Goal: Information Seeking & Learning: Learn about a topic

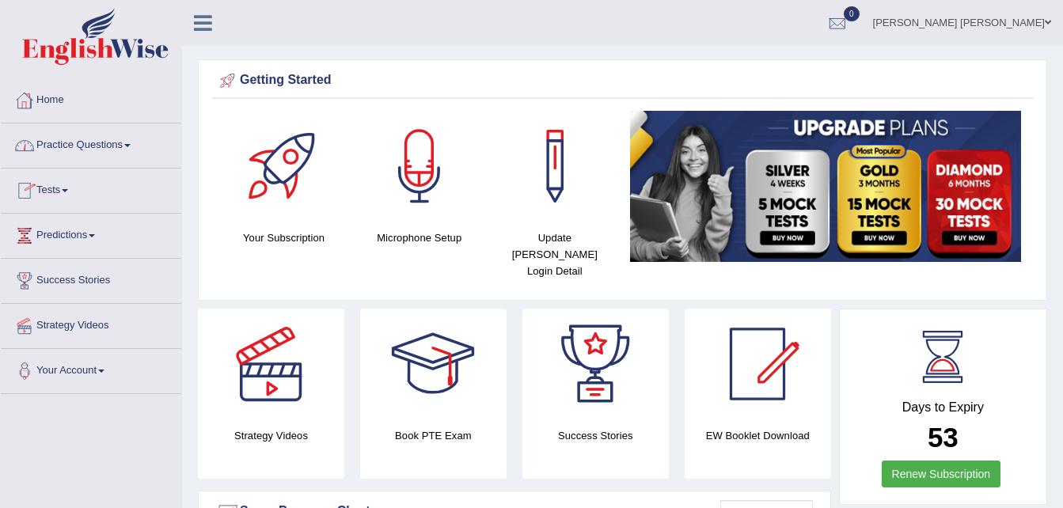
click at [59, 101] on link "Home" at bounding box center [91, 98] width 180 height 40
click at [59, 101] on link "Home" at bounding box center [89, 98] width 176 height 40
click at [107, 142] on link "Practice Questions" at bounding box center [91, 143] width 180 height 40
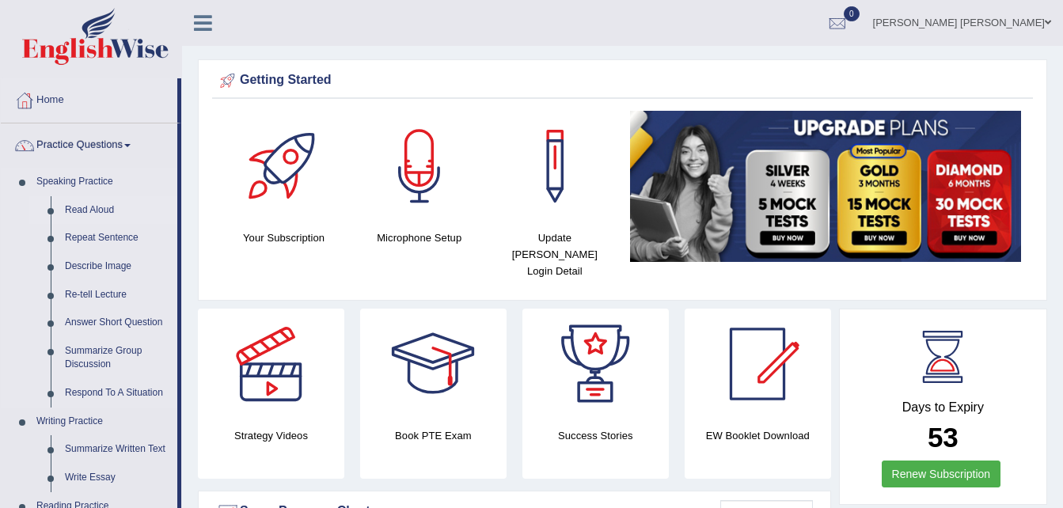
click at [97, 208] on link "Read Aloud" at bounding box center [117, 210] width 119 height 28
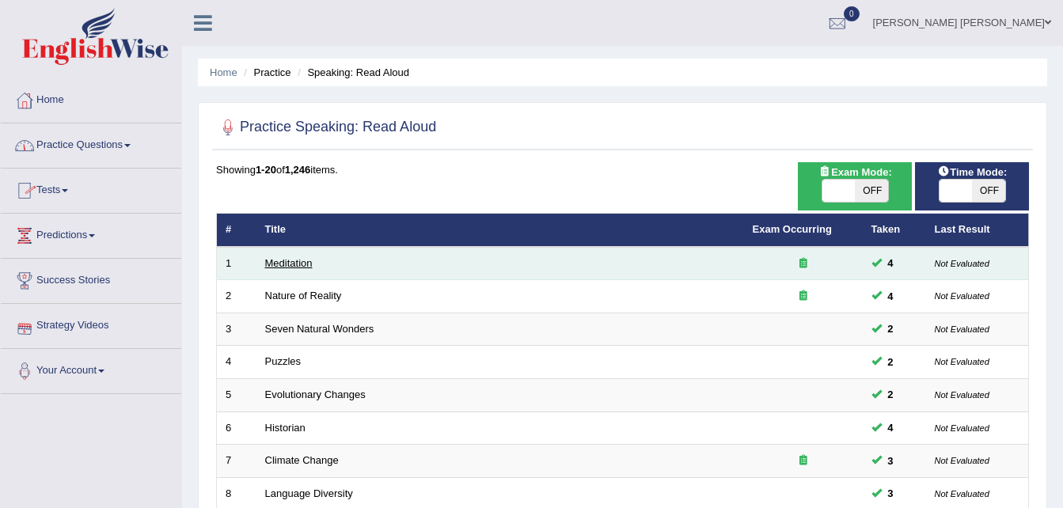
click at [297, 264] on link "Meditation" at bounding box center [288, 263] width 47 height 12
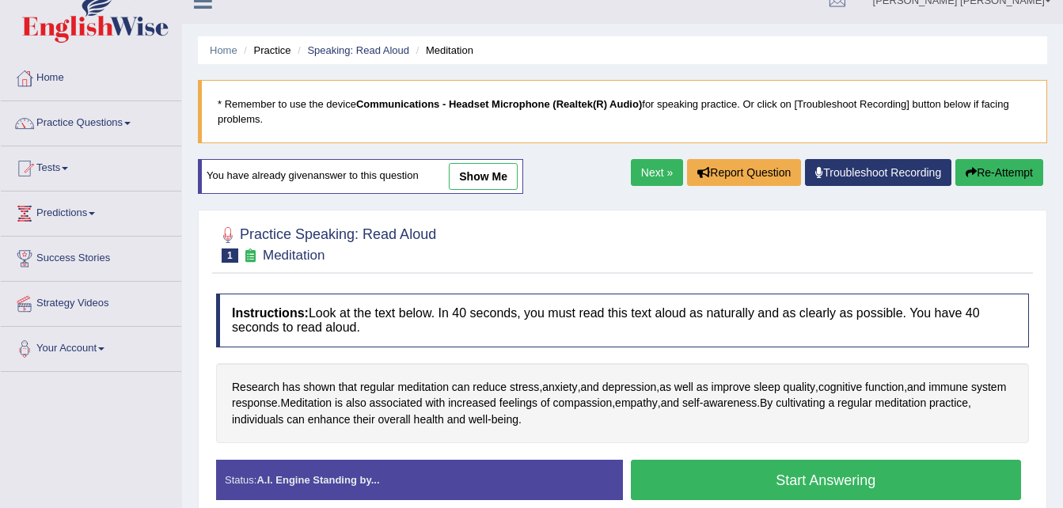
scroll to position [32, 0]
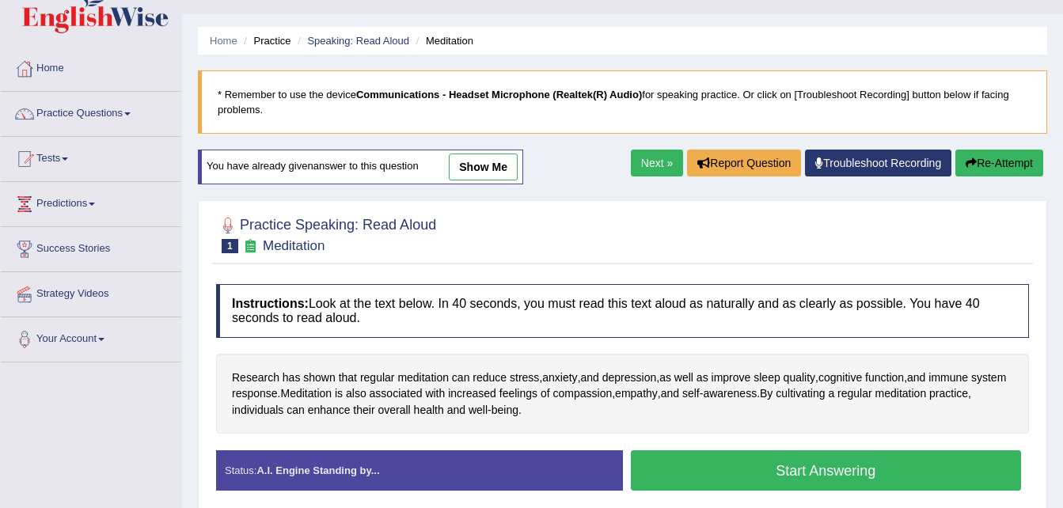
click at [823, 468] on button "Start Answering" at bounding box center [826, 470] width 391 height 40
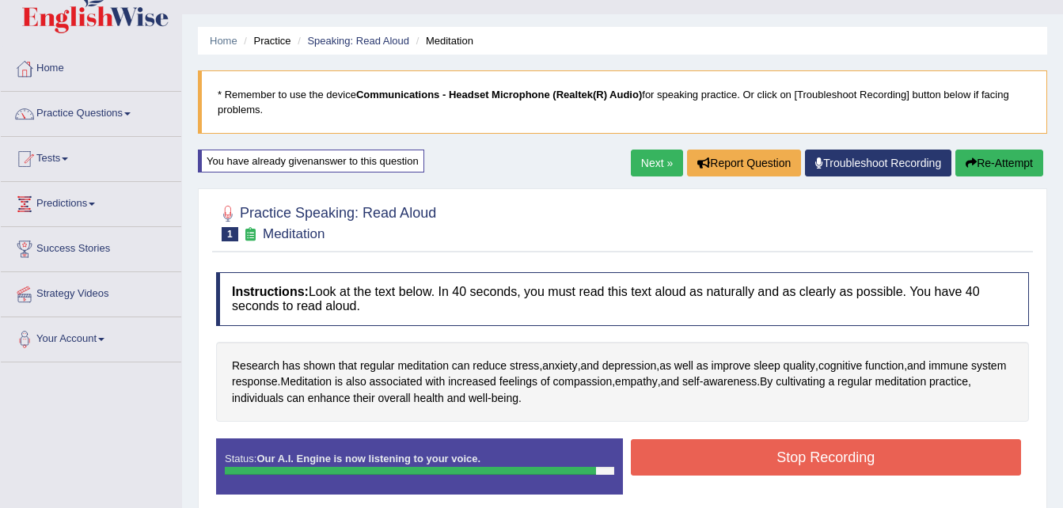
click at [823, 462] on button "Stop Recording" at bounding box center [826, 457] width 391 height 36
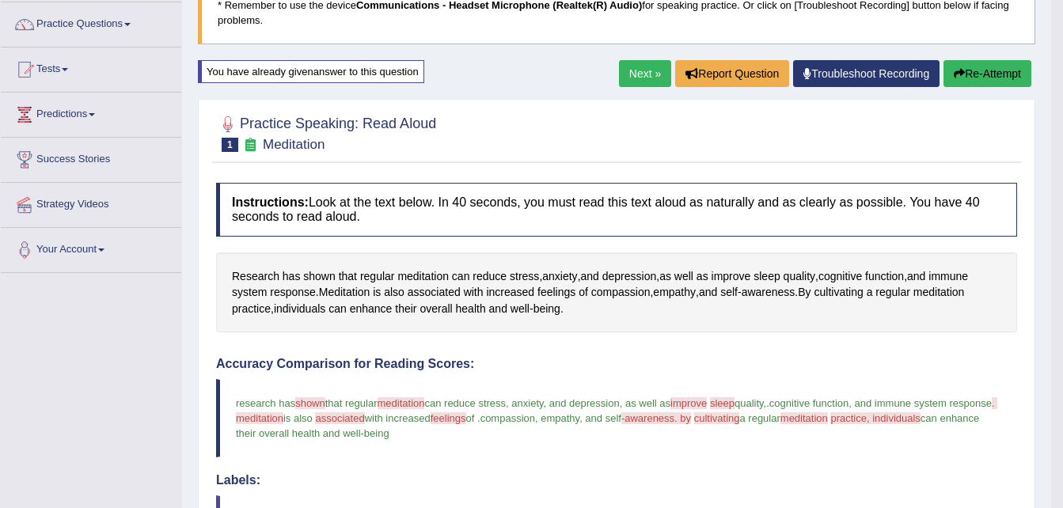
scroll to position [0, 0]
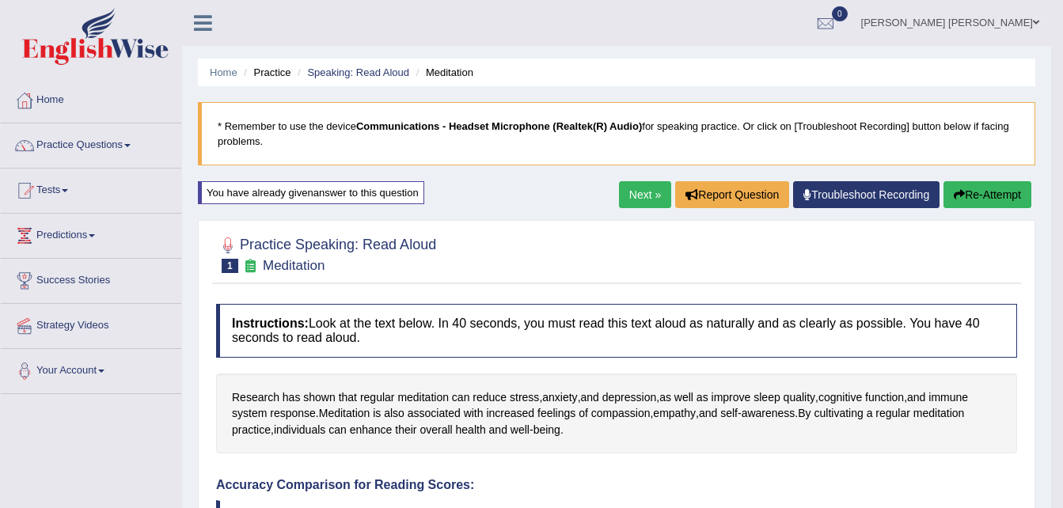
click at [645, 195] on link "Next »" at bounding box center [645, 194] width 52 height 27
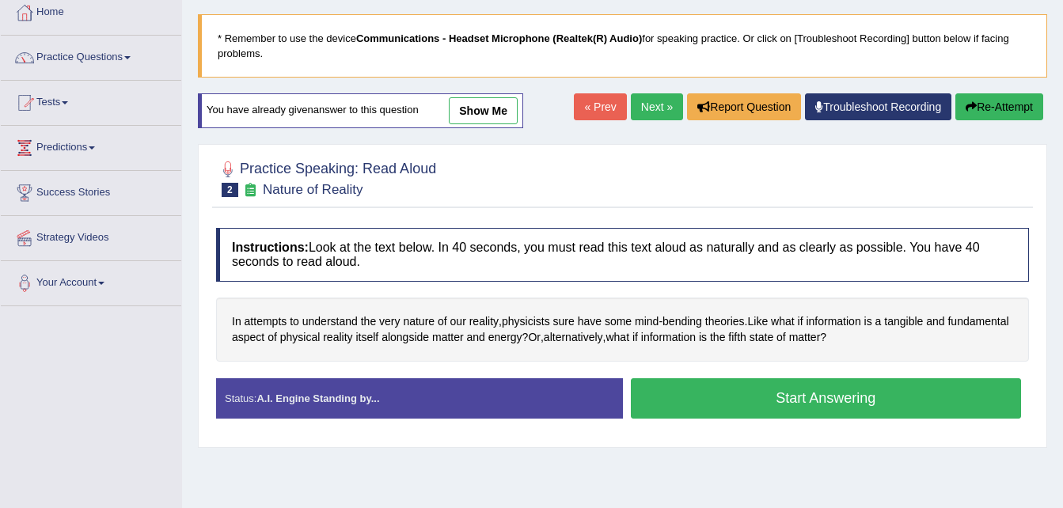
scroll to position [95, 0]
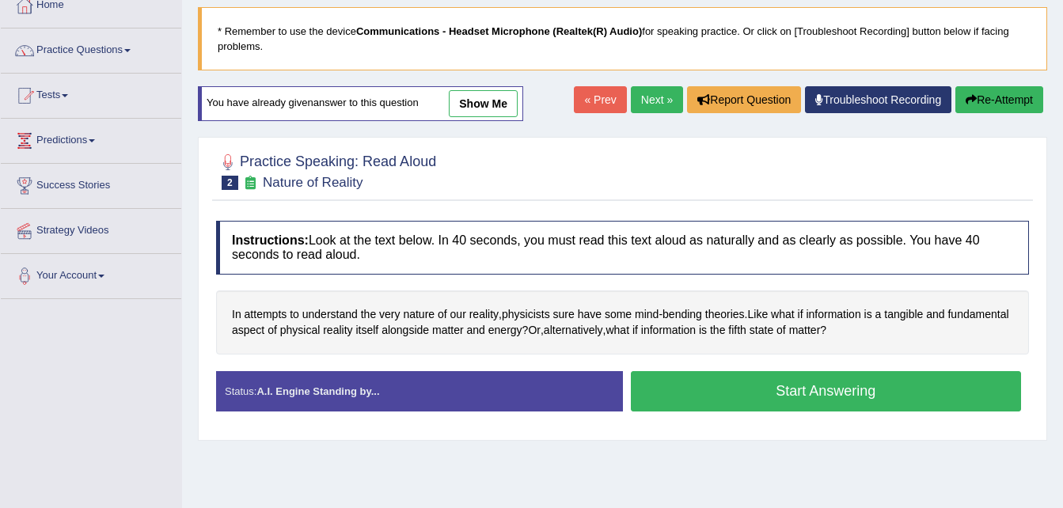
click at [810, 385] on button "Start Answering" at bounding box center [826, 391] width 391 height 40
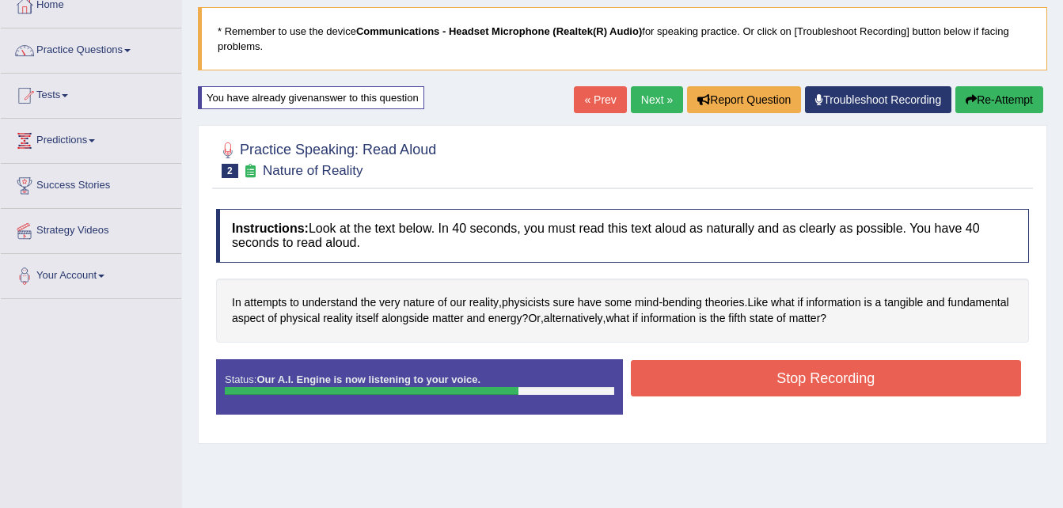
click at [810, 385] on button "Stop Recording" at bounding box center [826, 378] width 391 height 36
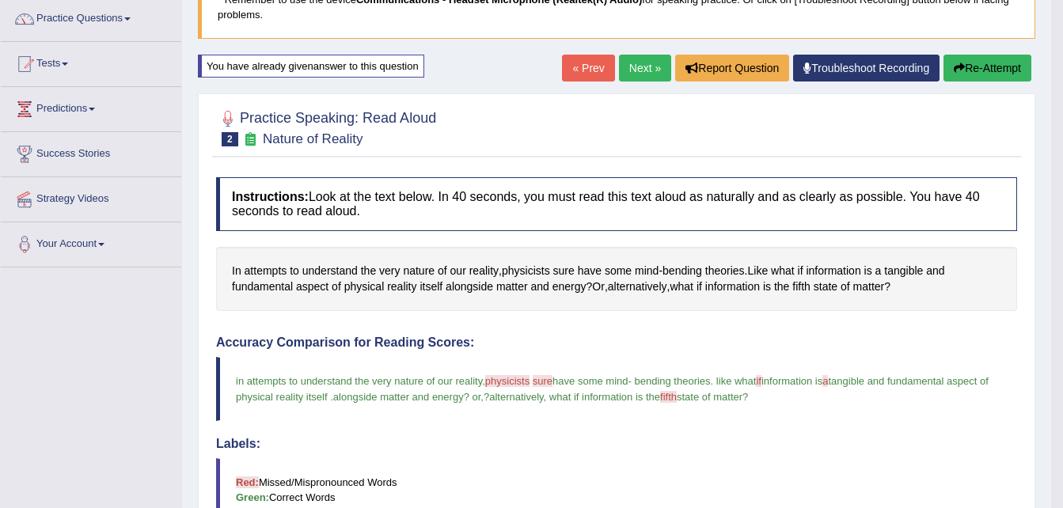
scroll to position [85, 0]
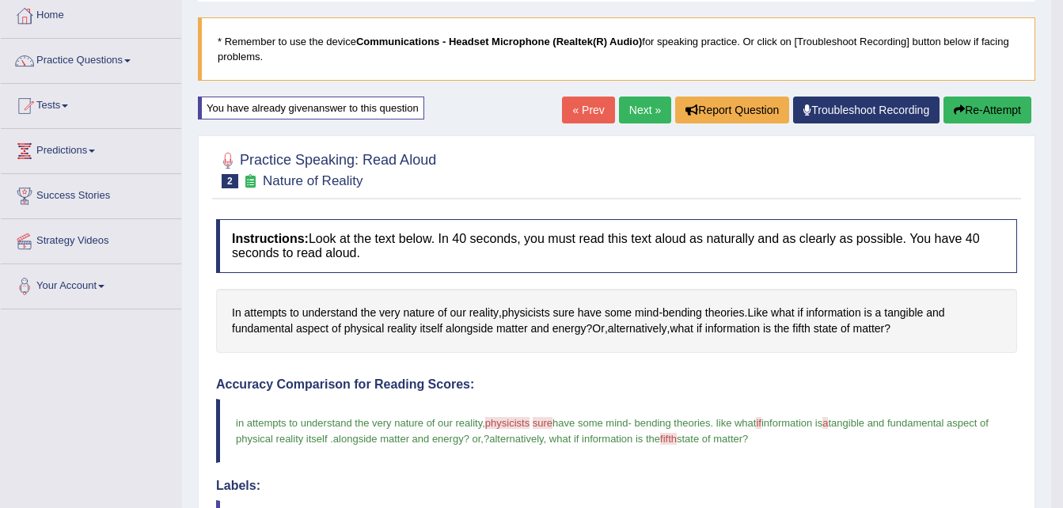
click at [634, 103] on link "Next »" at bounding box center [645, 110] width 52 height 27
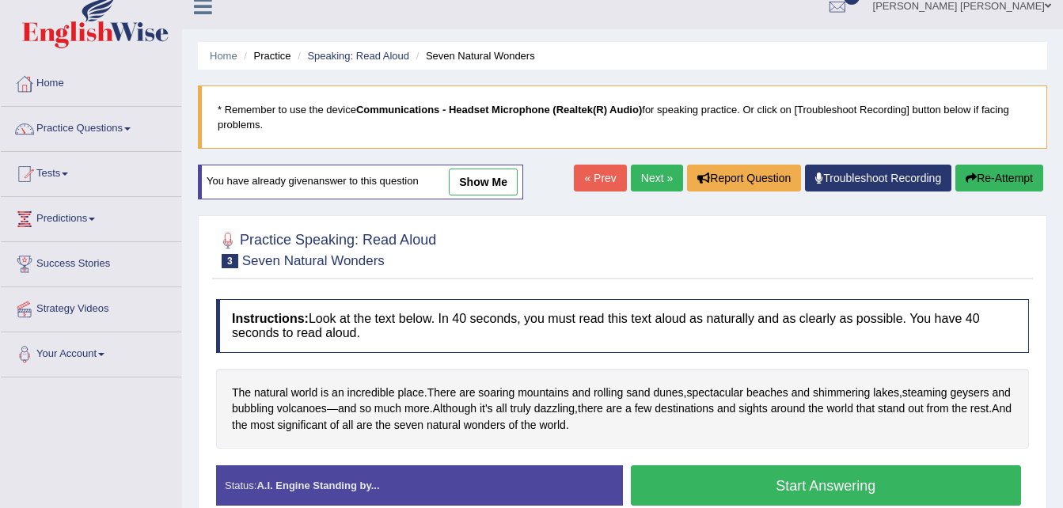
scroll to position [32, 0]
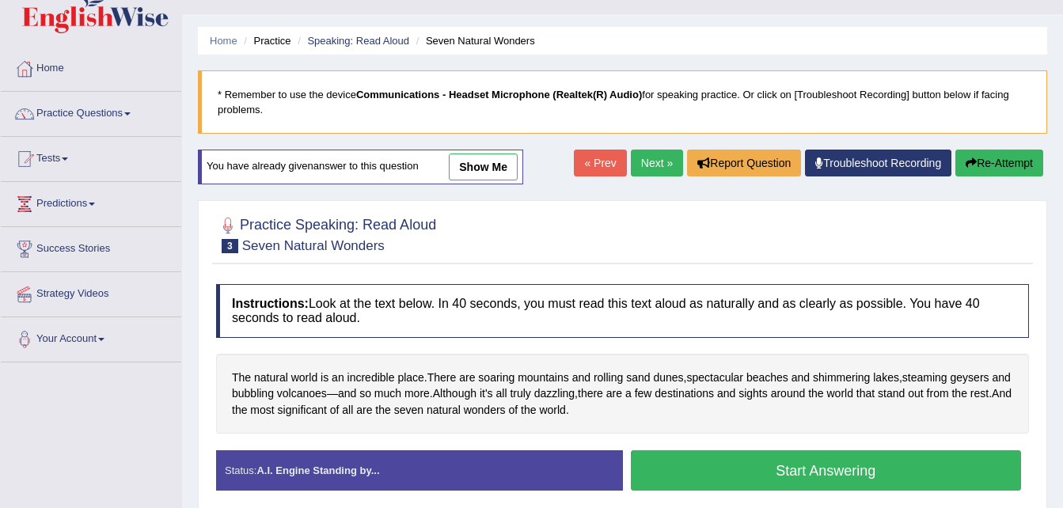
click at [806, 470] on button "Start Answering" at bounding box center [826, 470] width 391 height 40
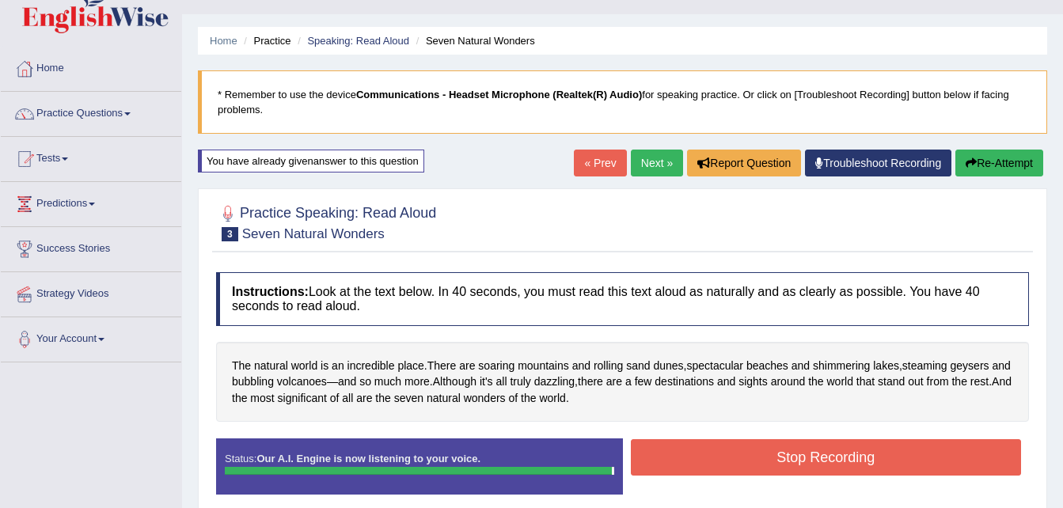
click at [806, 470] on button "Stop Recording" at bounding box center [826, 457] width 391 height 36
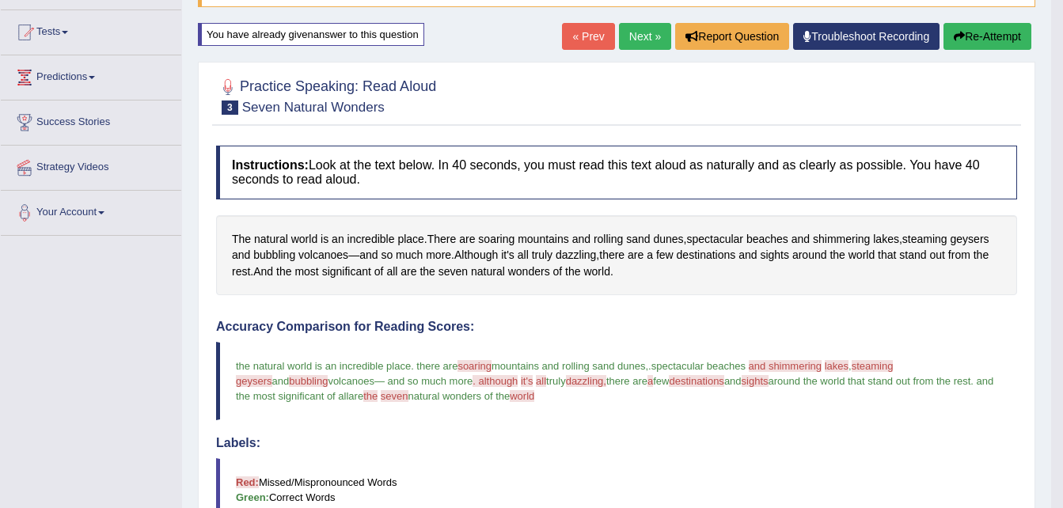
scroll to position [148, 0]
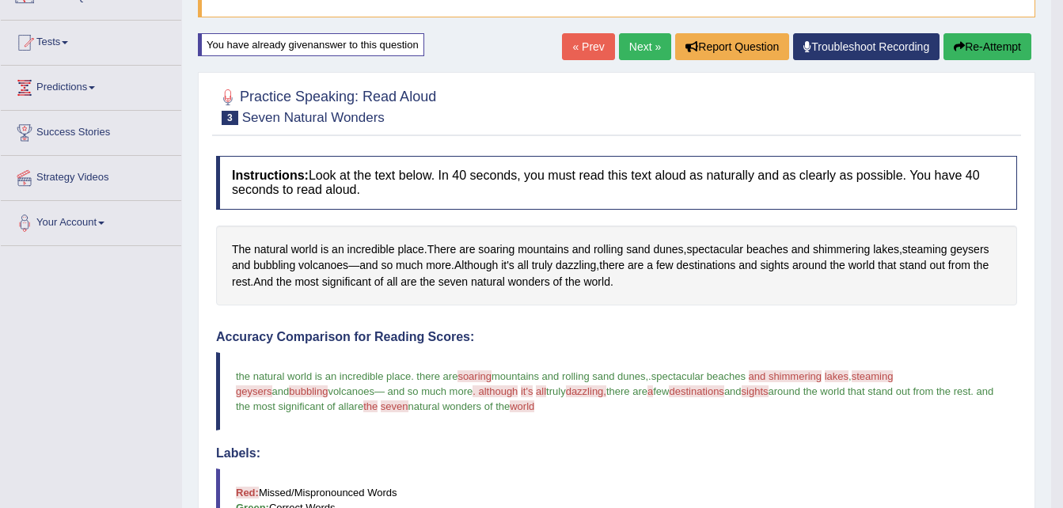
click at [653, 48] on link "Next »" at bounding box center [645, 46] width 52 height 27
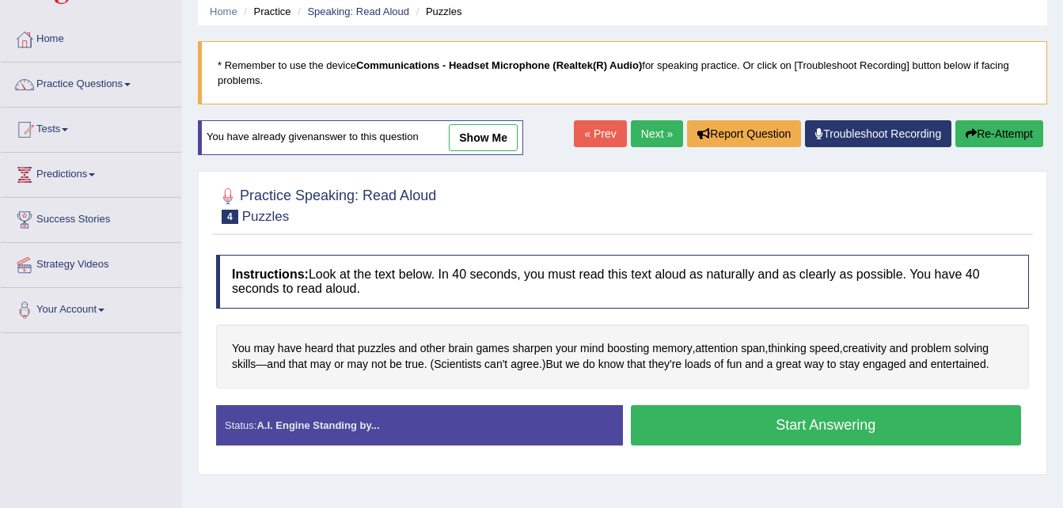
scroll to position [63, 0]
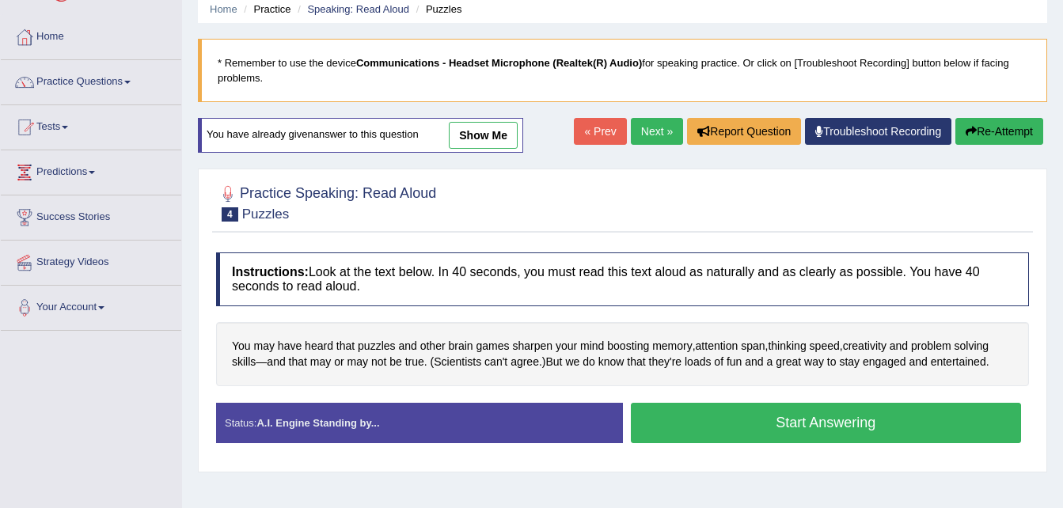
click at [798, 424] on button "Start Answering" at bounding box center [826, 423] width 391 height 40
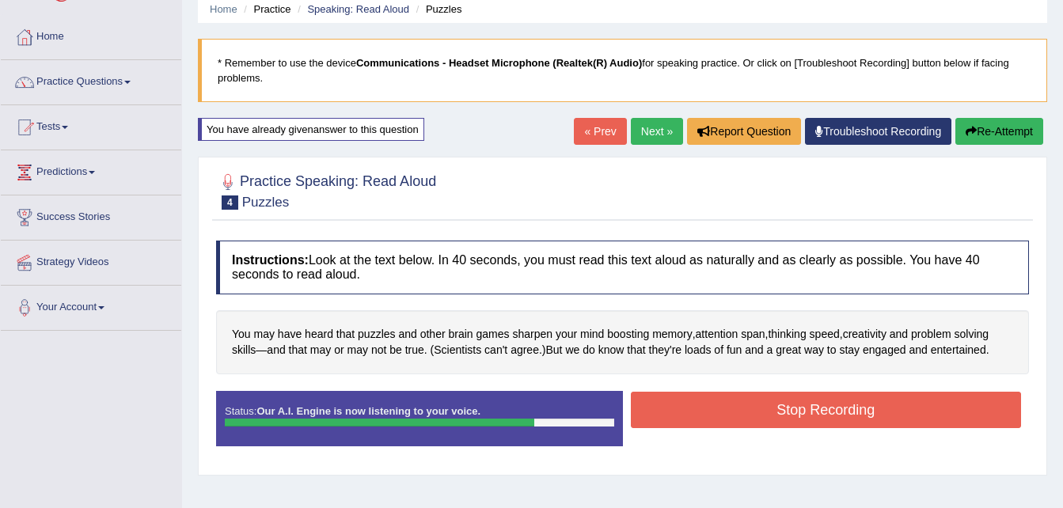
click at [801, 411] on button "Stop Recording" at bounding box center [826, 410] width 391 height 36
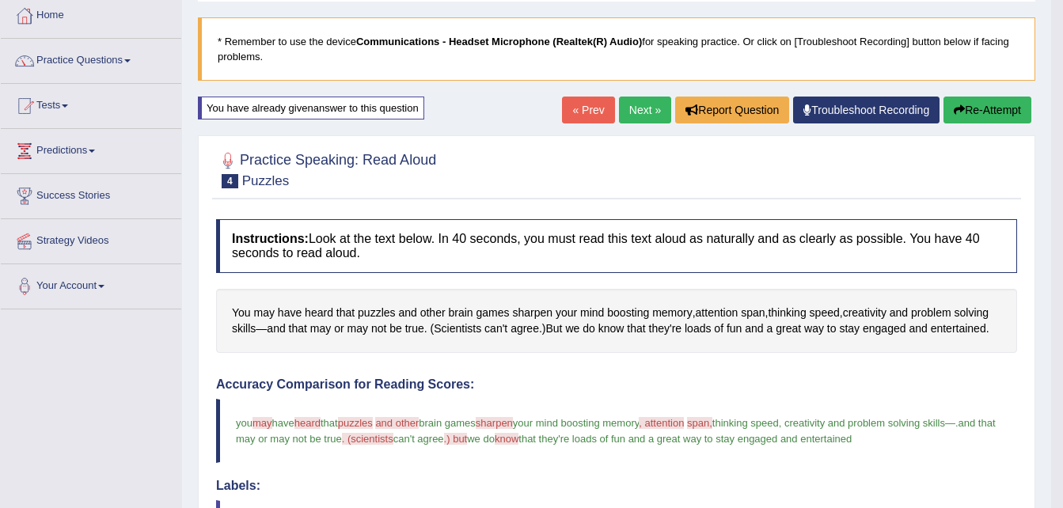
scroll to position [0, 0]
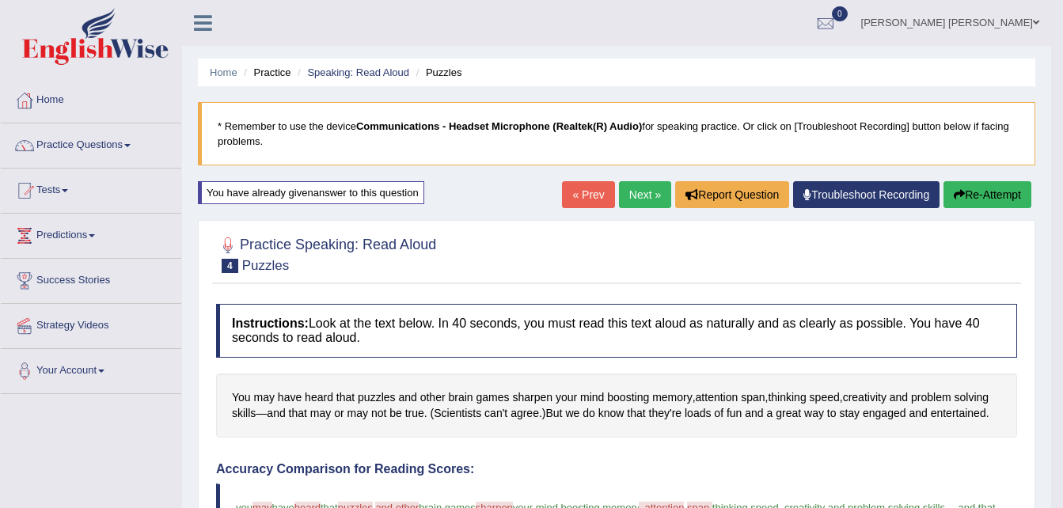
click at [629, 199] on link "Next »" at bounding box center [645, 194] width 52 height 27
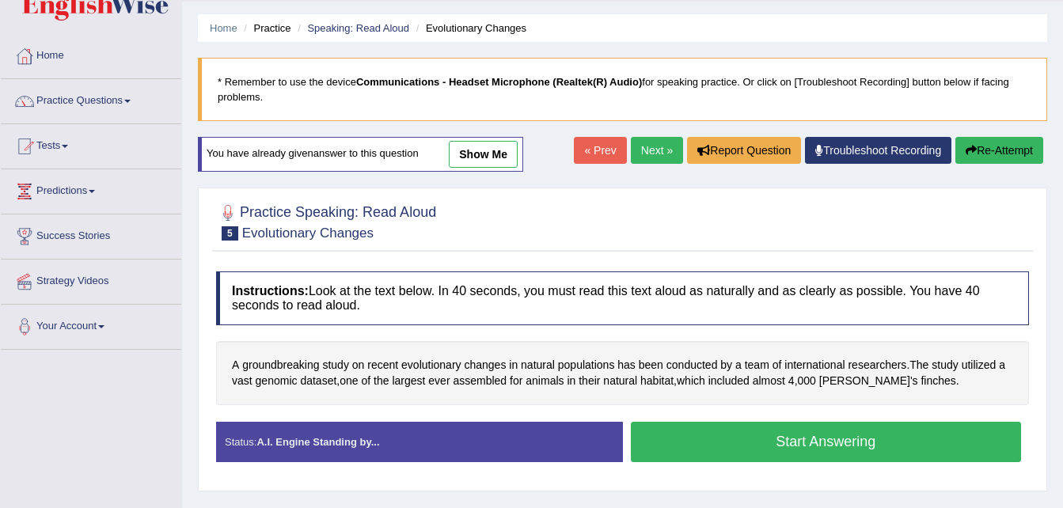
scroll to position [63, 0]
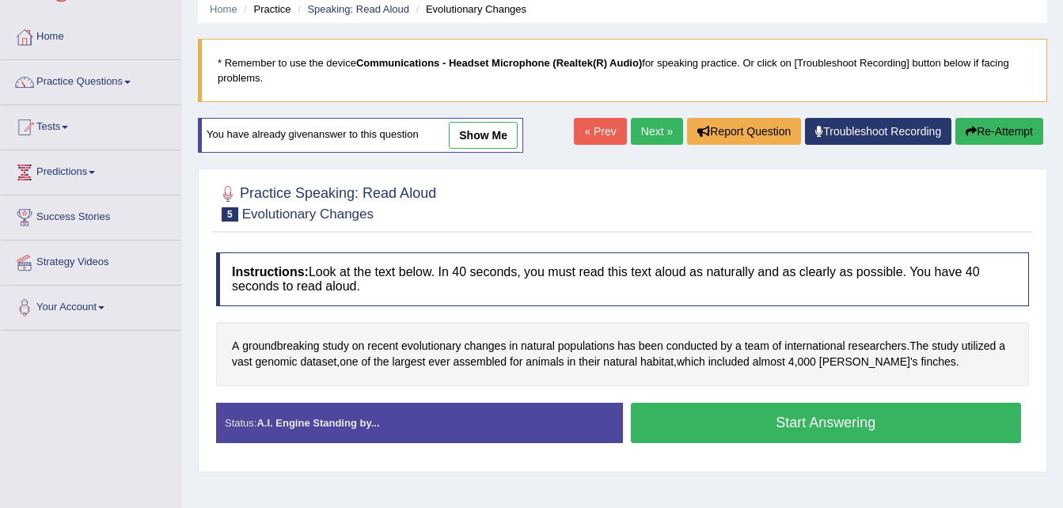
click at [779, 422] on button "Start Answering" at bounding box center [826, 423] width 391 height 40
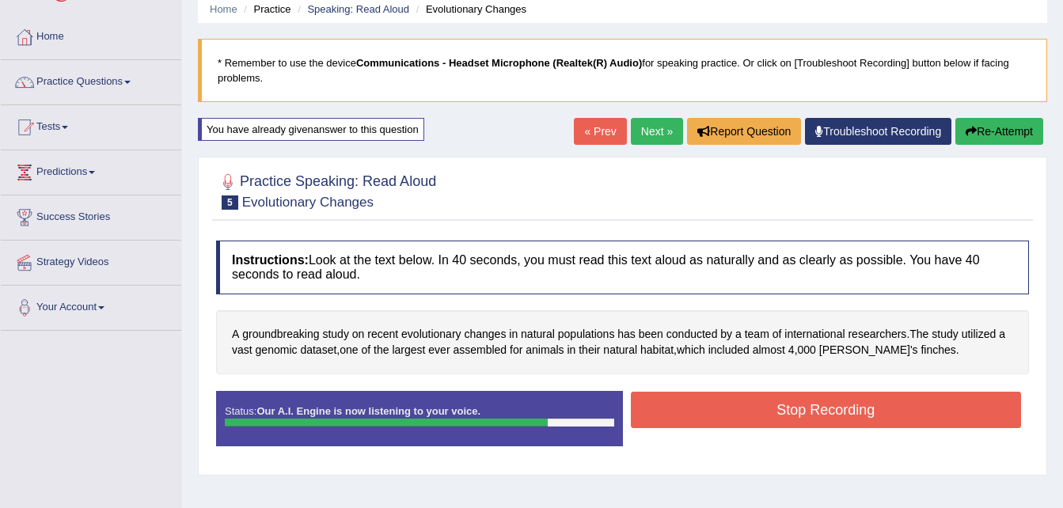
click at [783, 414] on button "Stop Recording" at bounding box center [826, 410] width 391 height 36
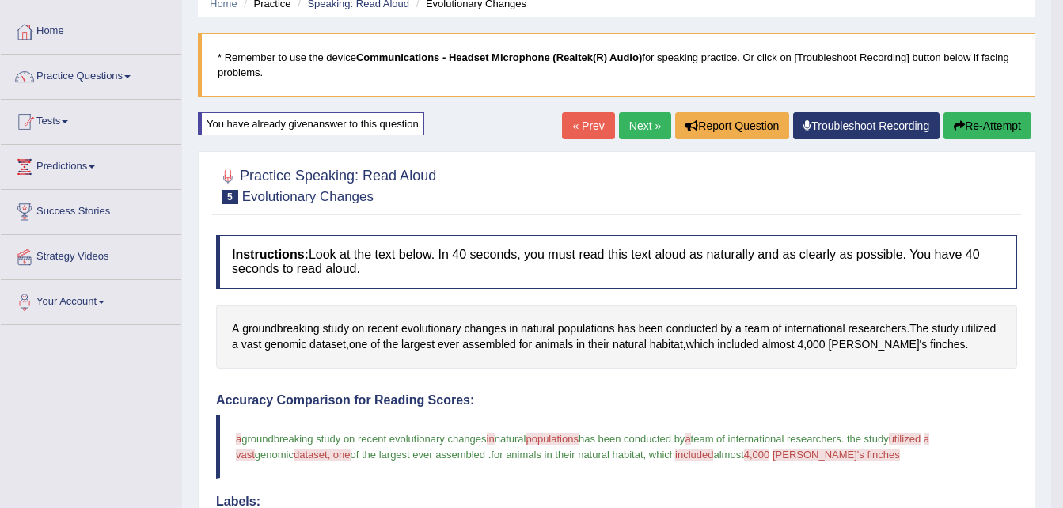
scroll to position [0, 0]
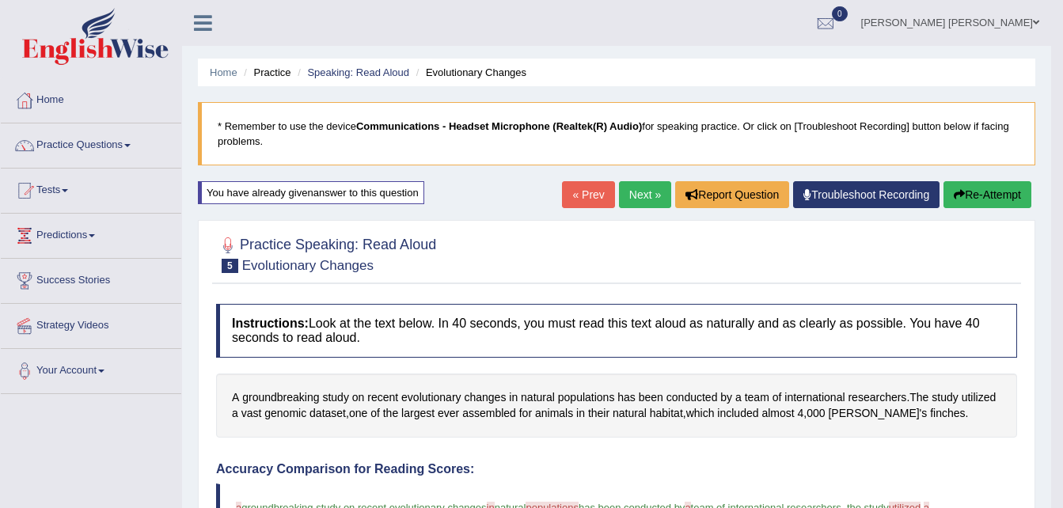
click at [630, 194] on link "Next »" at bounding box center [645, 194] width 52 height 27
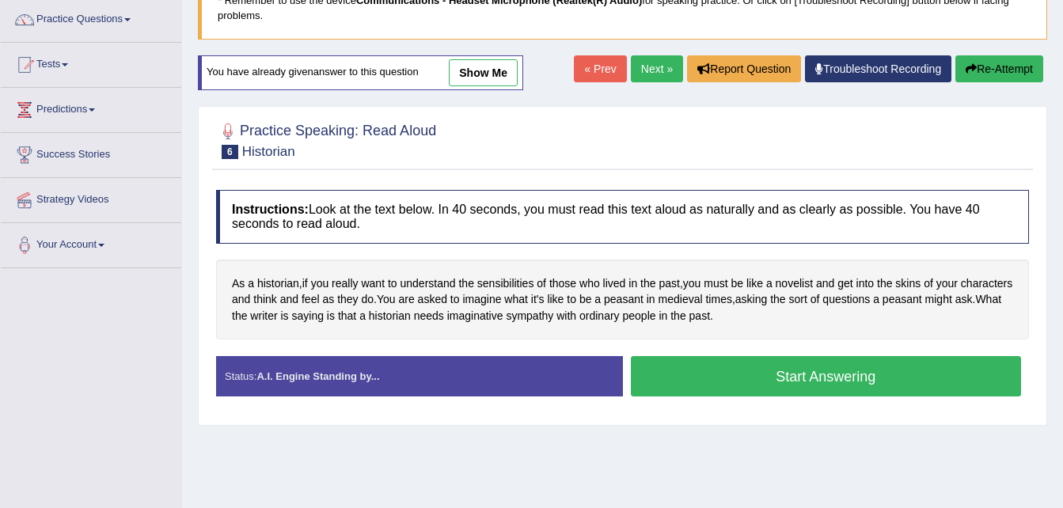
scroll to position [127, 0]
click at [795, 377] on button "Start Answering" at bounding box center [826, 375] width 391 height 40
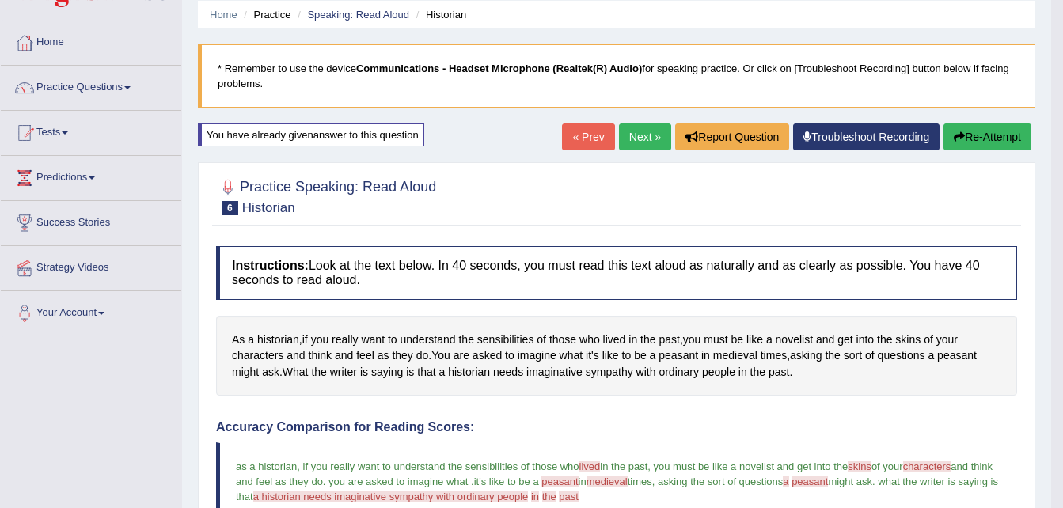
scroll to position [0, 0]
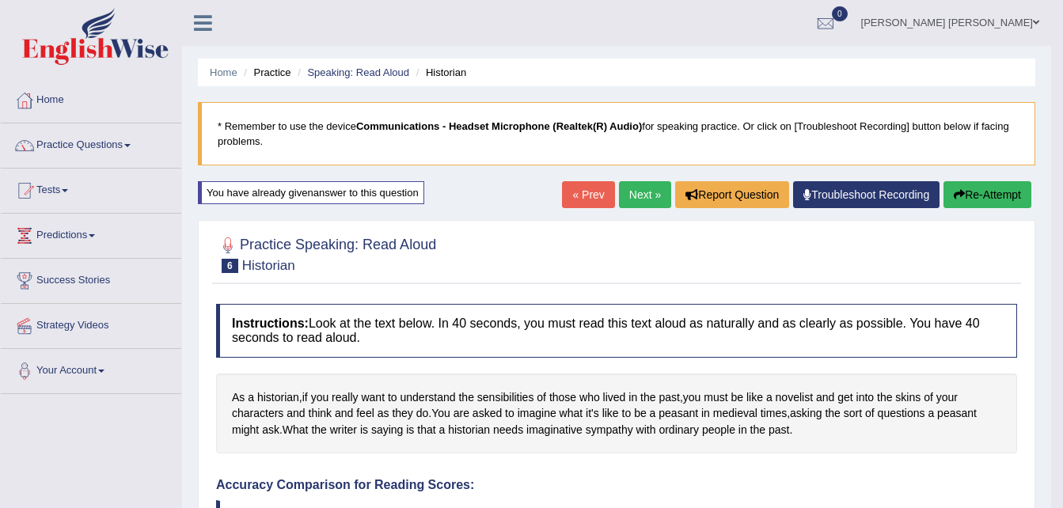
click at [625, 198] on link "Next »" at bounding box center [645, 194] width 52 height 27
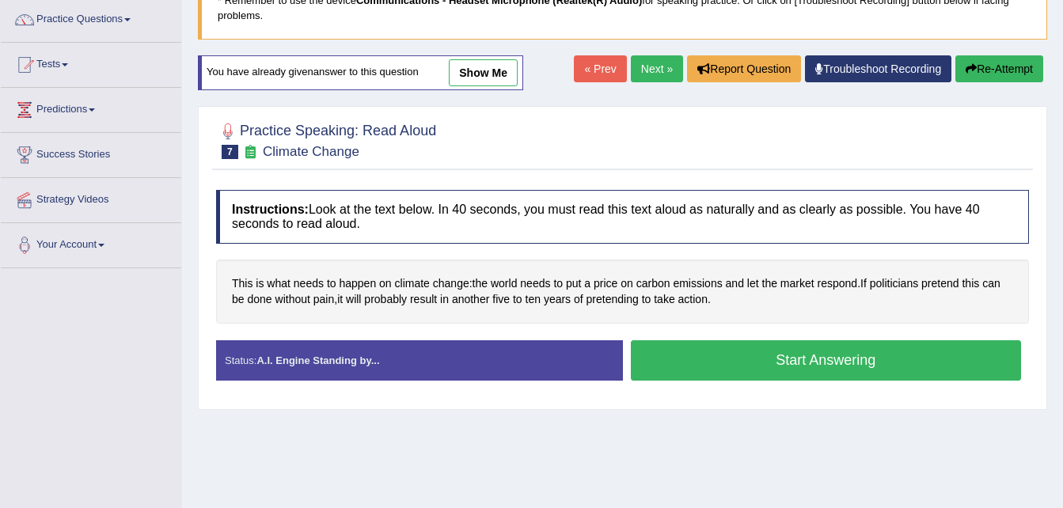
scroll to position [127, 0]
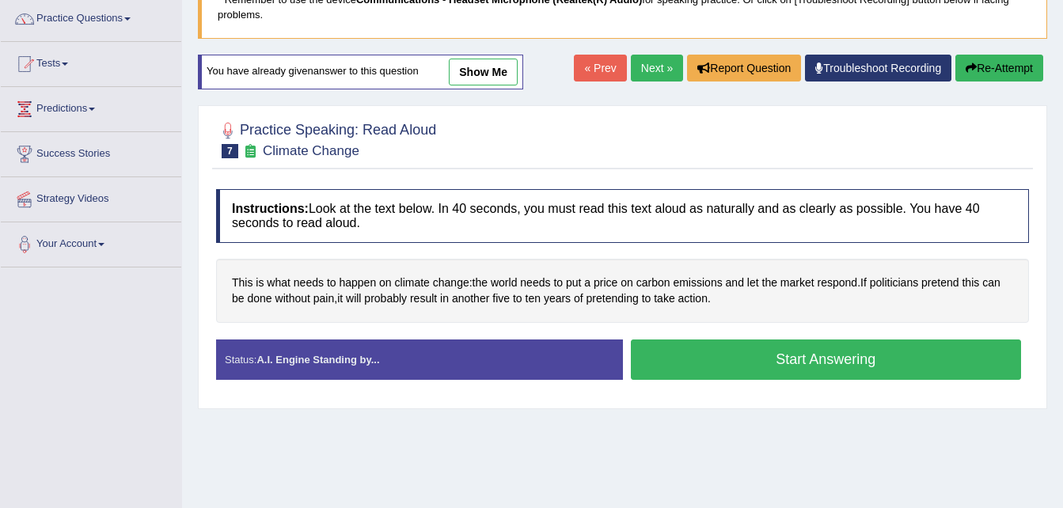
click at [784, 362] on button "Start Answering" at bounding box center [826, 359] width 391 height 40
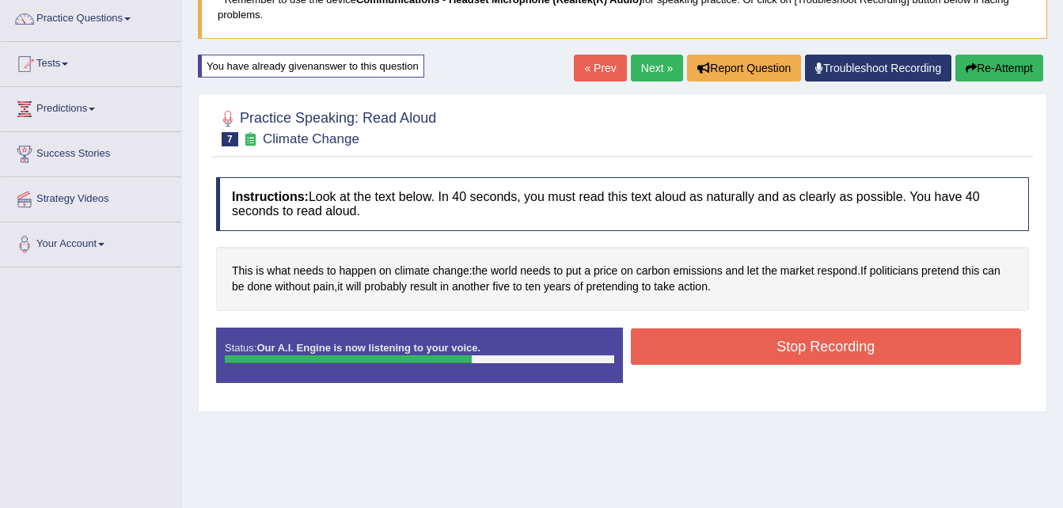
click at [784, 362] on button "Stop Recording" at bounding box center [826, 346] width 391 height 36
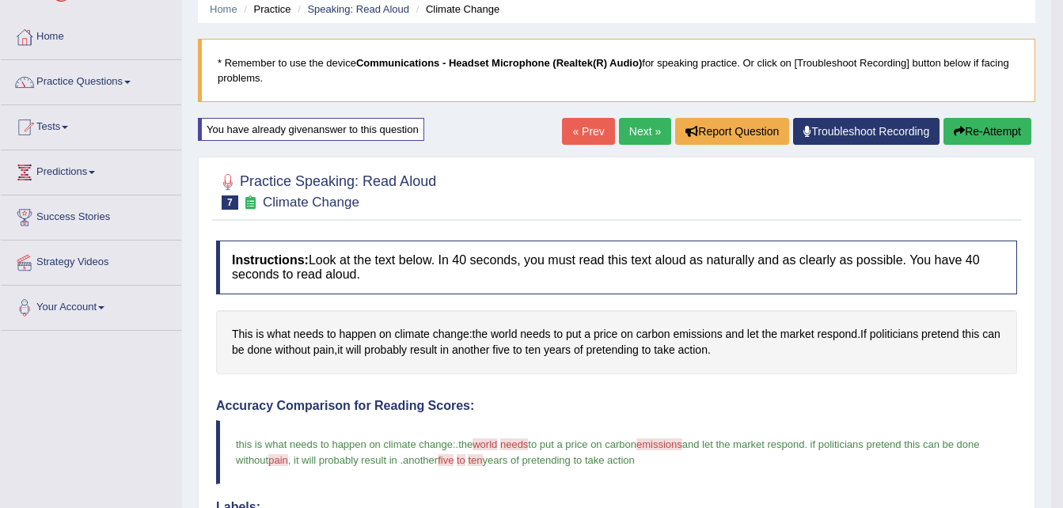
scroll to position [21, 0]
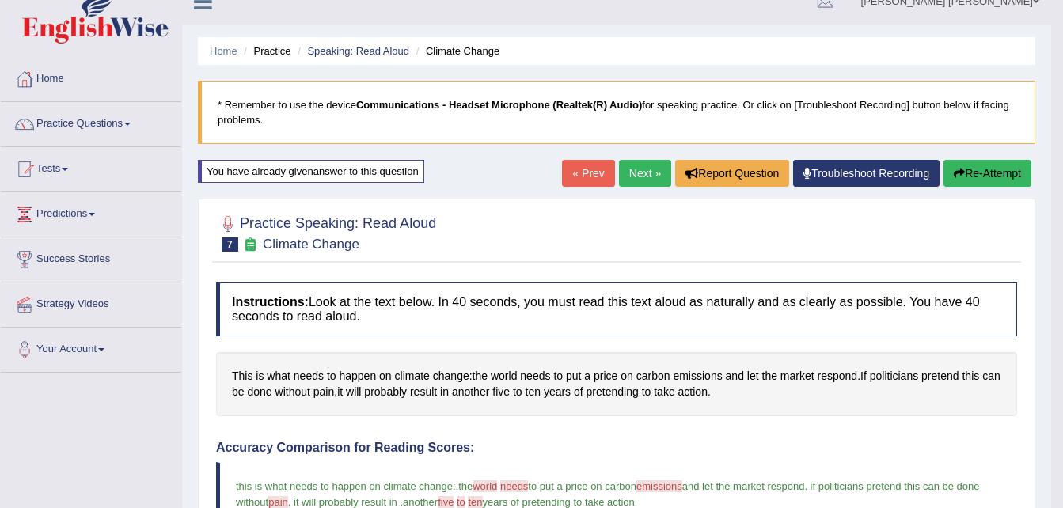
click at [637, 169] on link "Next »" at bounding box center [645, 173] width 52 height 27
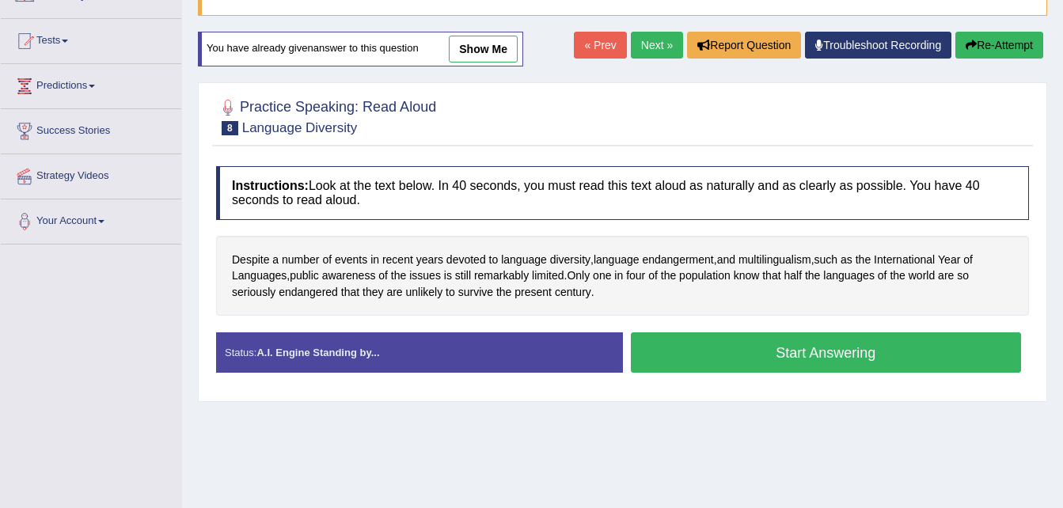
scroll to position [158, 0]
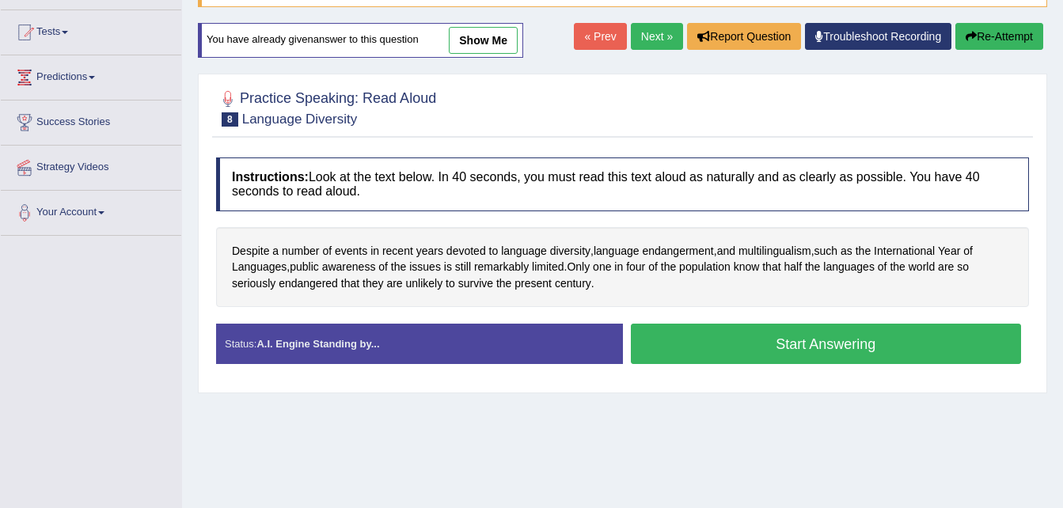
click at [821, 350] on button "Start Answering" at bounding box center [826, 344] width 391 height 40
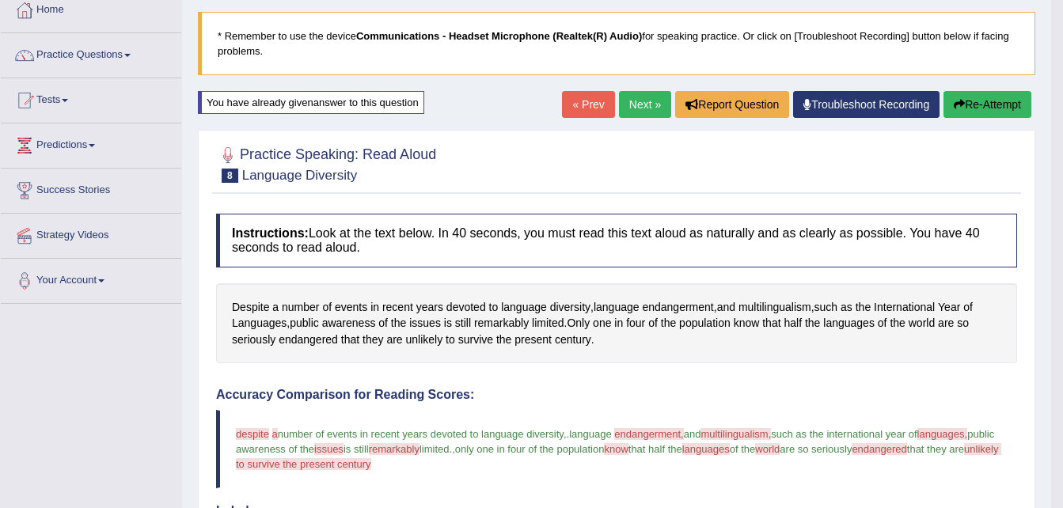
scroll to position [48, 0]
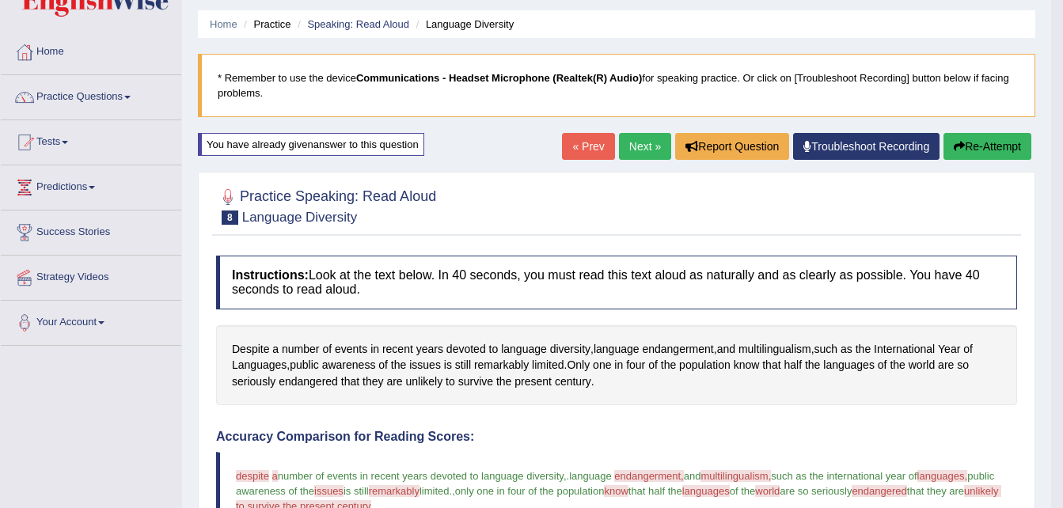
click at [633, 150] on link "Next »" at bounding box center [645, 146] width 52 height 27
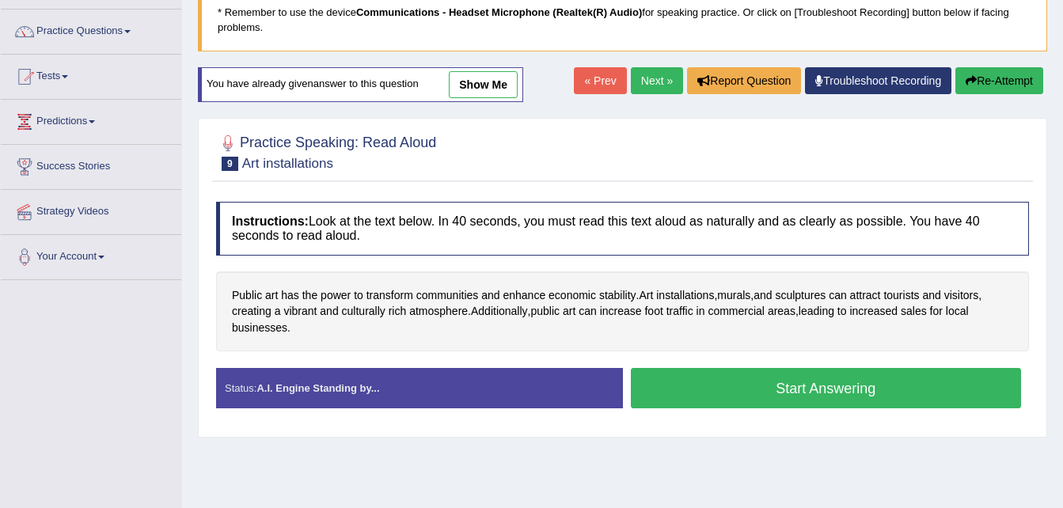
scroll to position [127, 0]
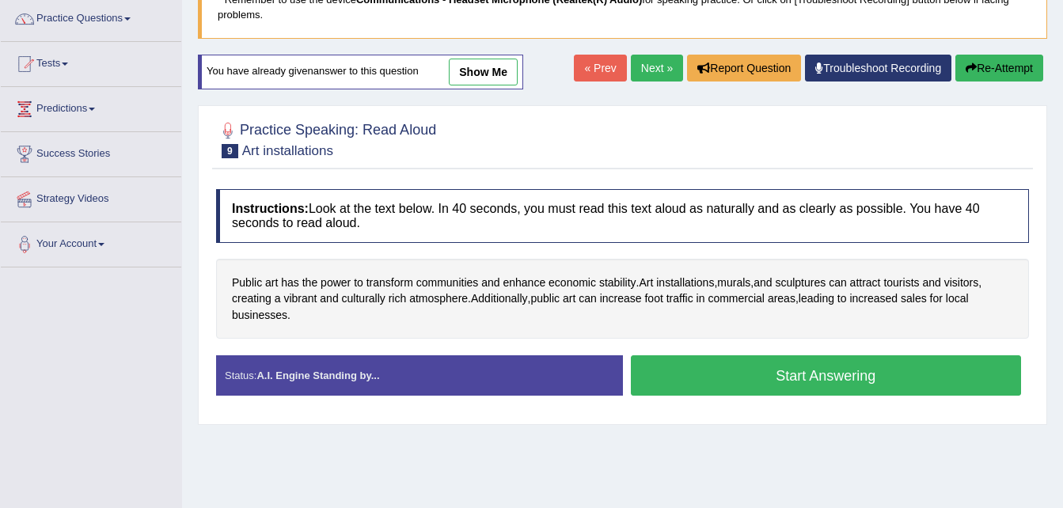
click at [785, 377] on button "Start Answering" at bounding box center [826, 375] width 391 height 40
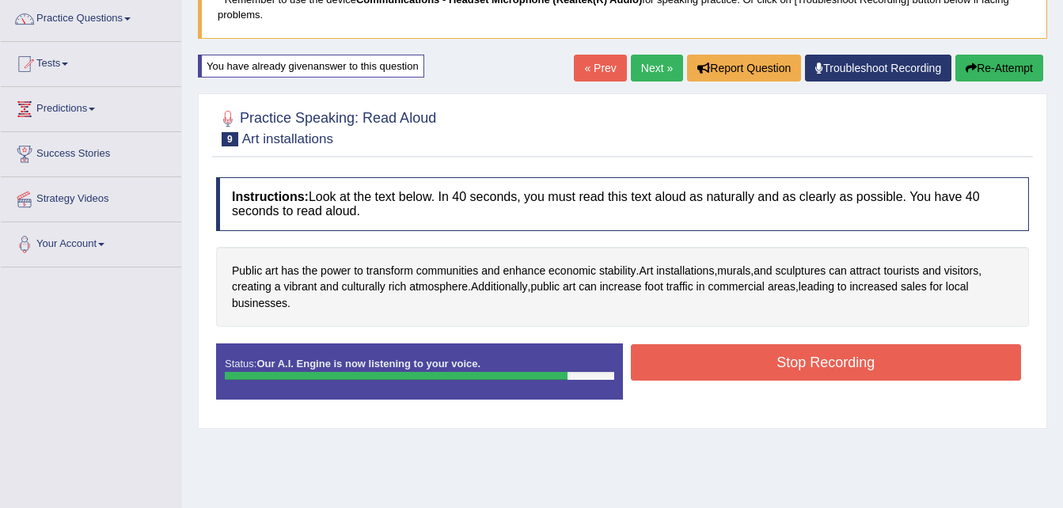
click at [785, 366] on button "Stop Recording" at bounding box center [826, 362] width 391 height 36
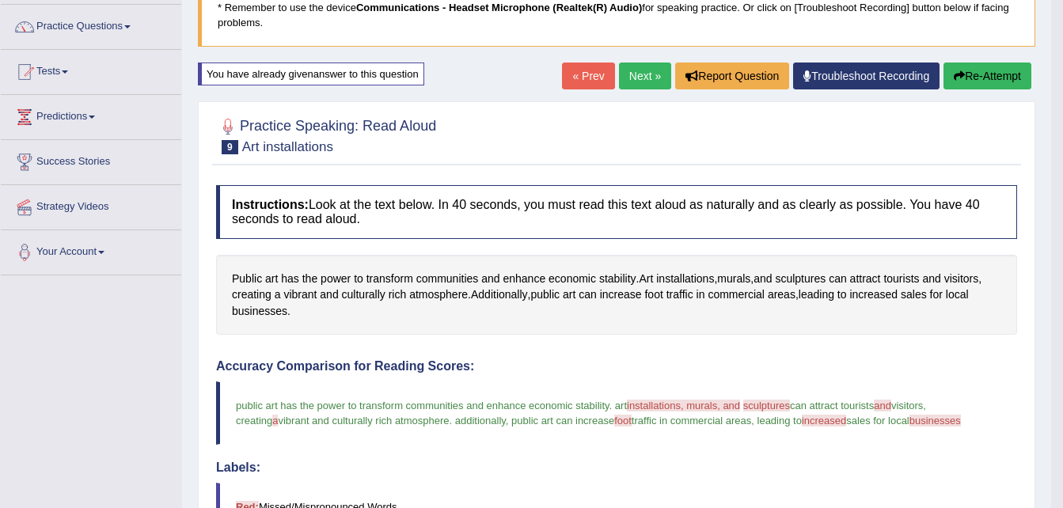
scroll to position [96, 0]
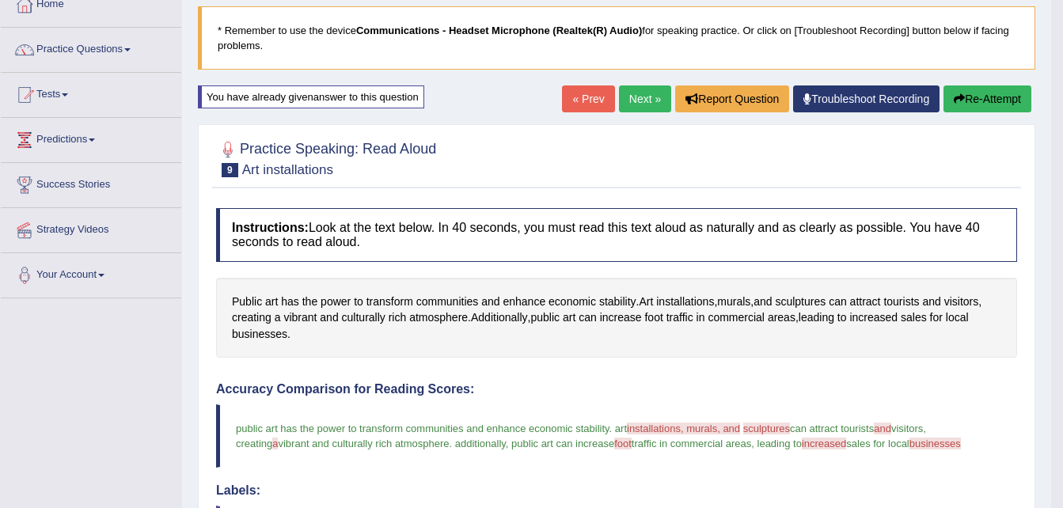
click at [631, 108] on link "Next »" at bounding box center [645, 98] width 52 height 27
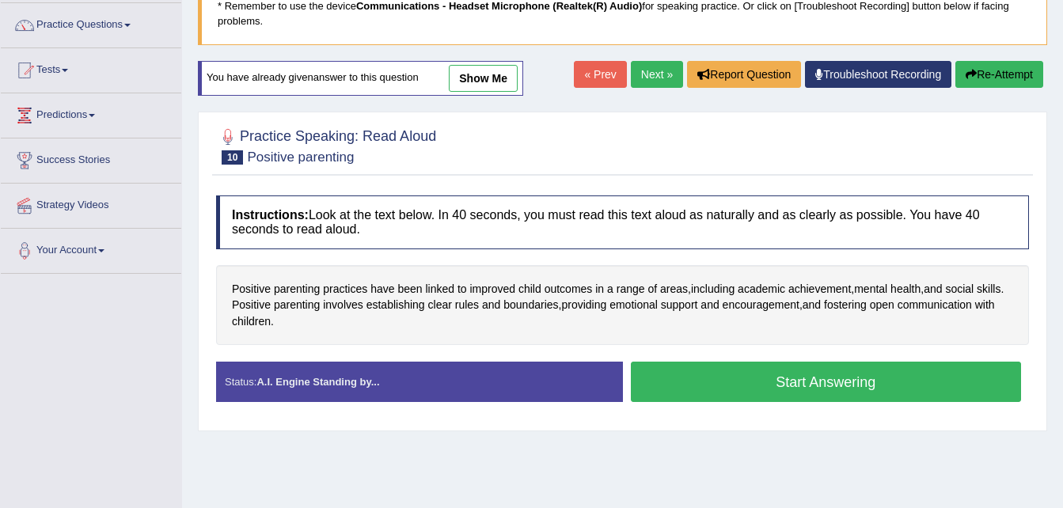
scroll to position [127, 0]
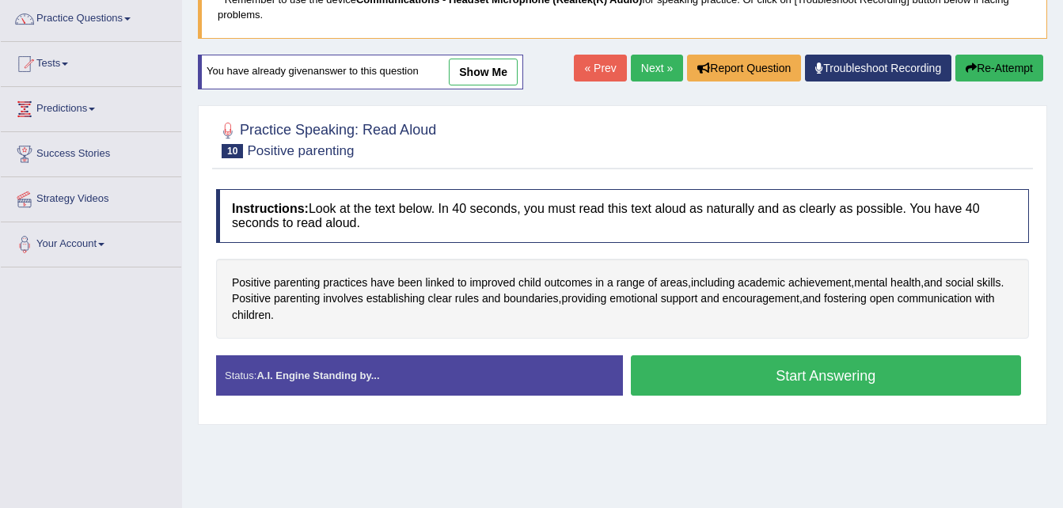
click at [813, 373] on button "Start Answering" at bounding box center [826, 375] width 391 height 40
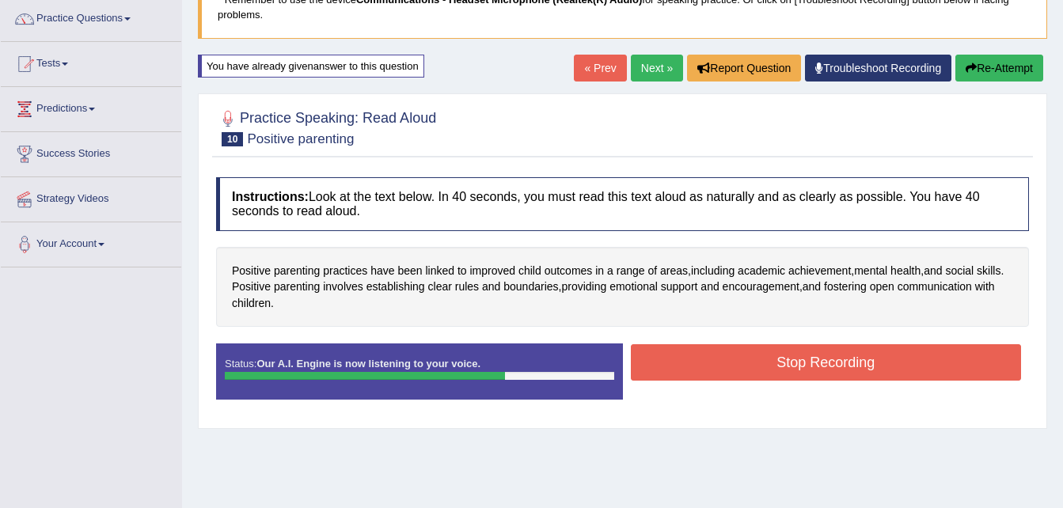
click at [813, 373] on button "Stop Recording" at bounding box center [826, 362] width 391 height 36
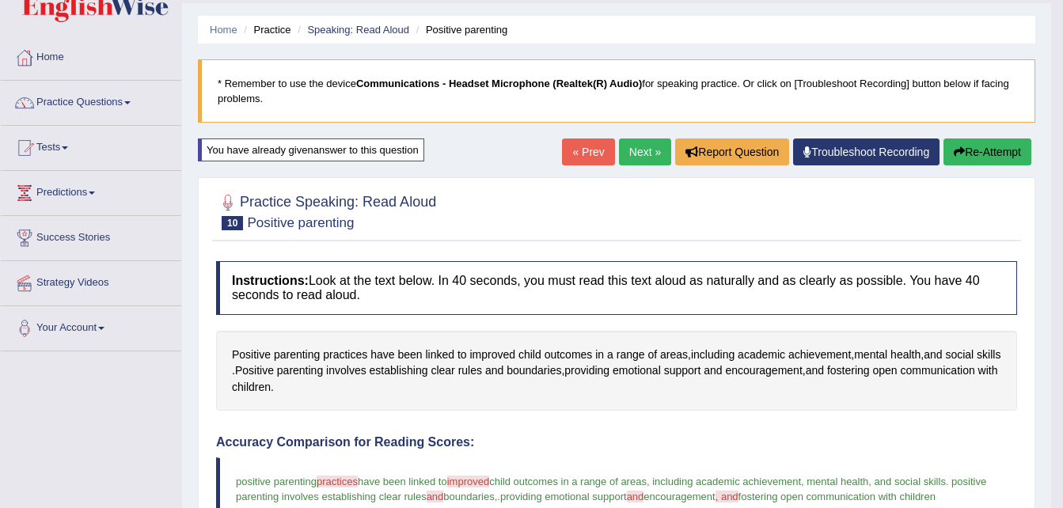
scroll to position [0, 0]
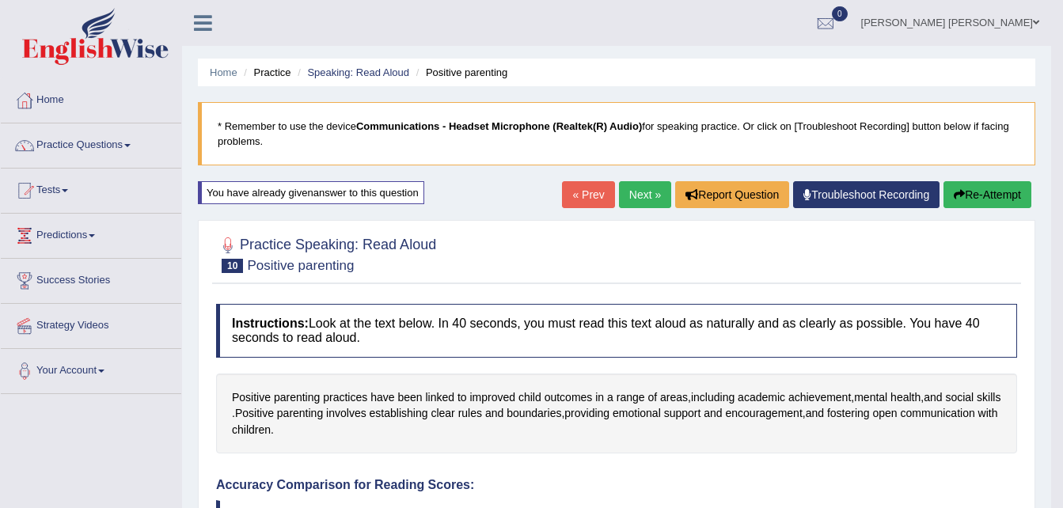
click at [656, 199] on link "Next »" at bounding box center [645, 194] width 52 height 27
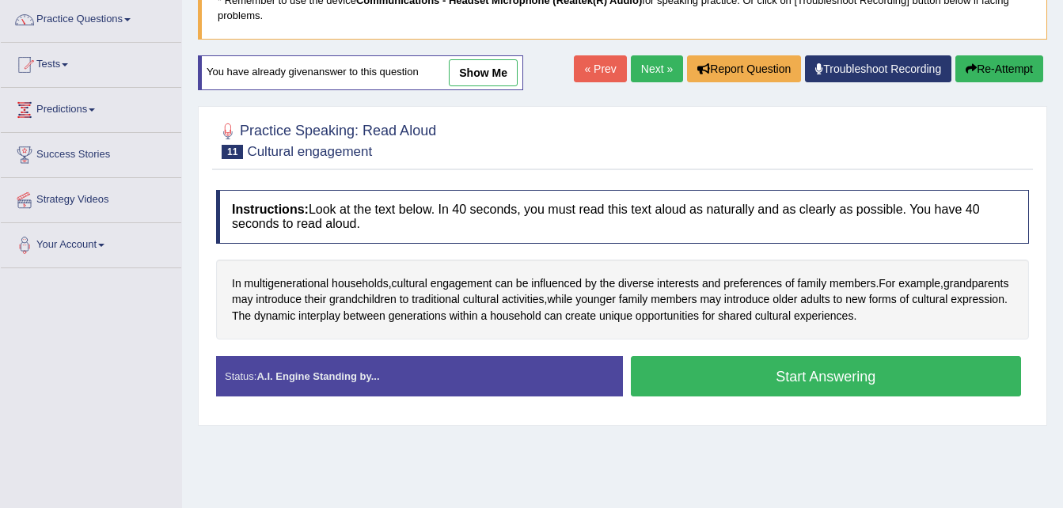
scroll to position [127, 0]
click at [802, 376] on button "Start Answering" at bounding box center [826, 375] width 391 height 40
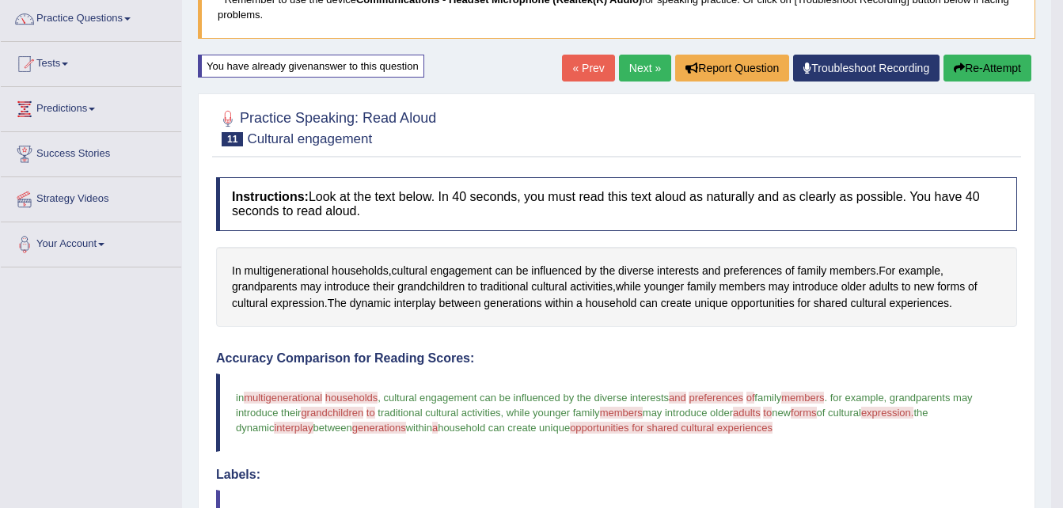
click at [1061, 381] on html "Toggle navigation Home Practice Questions Speaking Practice Read Aloud Repeat S…" at bounding box center [531, 127] width 1063 height 508
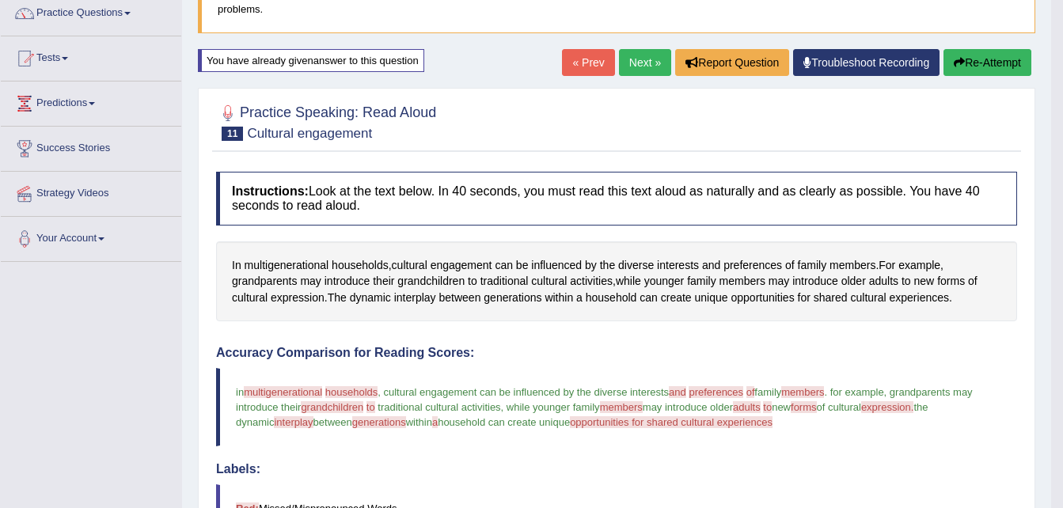
scroll to position [131, 0]
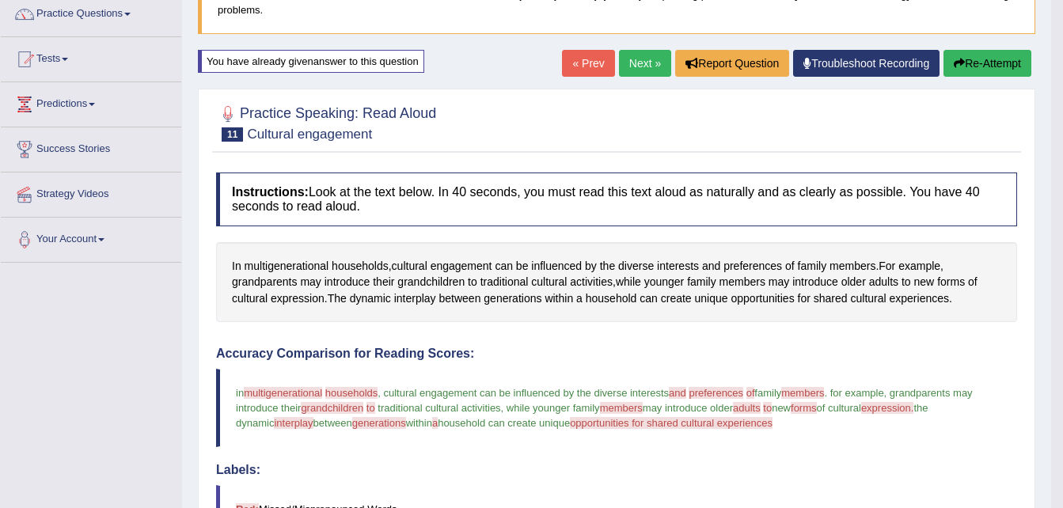
click at [638, 63] on link "Next »" at bounding box center [645, 63] width 52 height 27
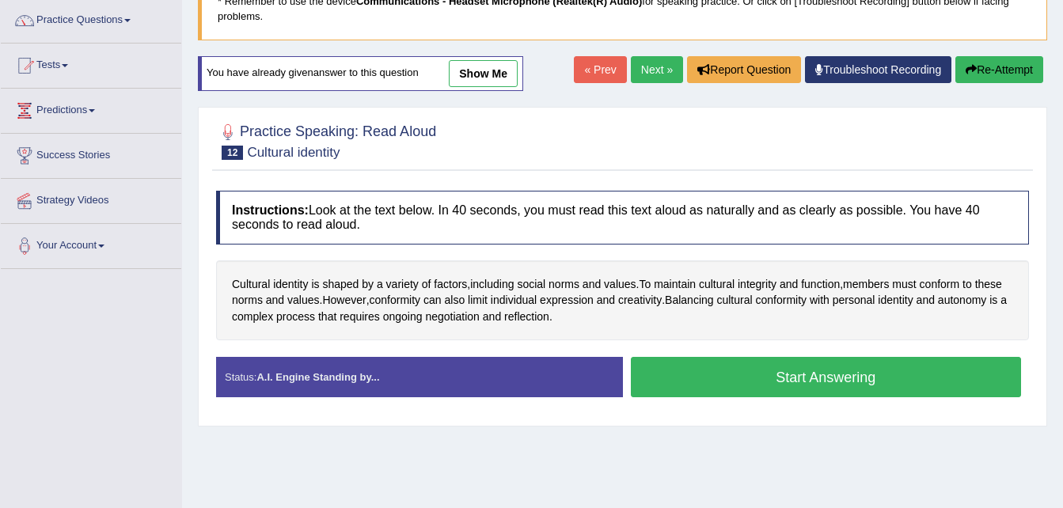
scroll to position [127, 0]
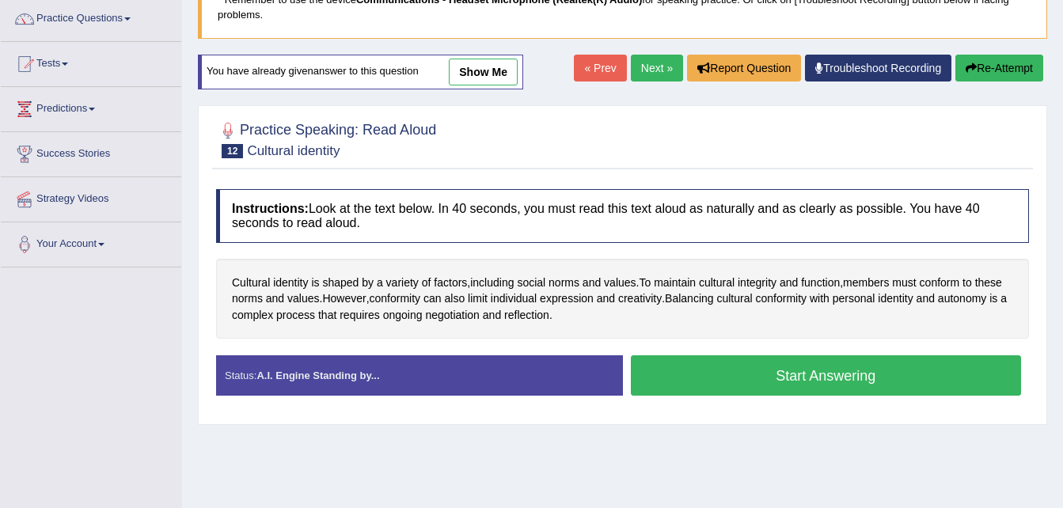
click at [803, 377] on button "Start Answering" at bounding box center [826, 375] width 391 height 40
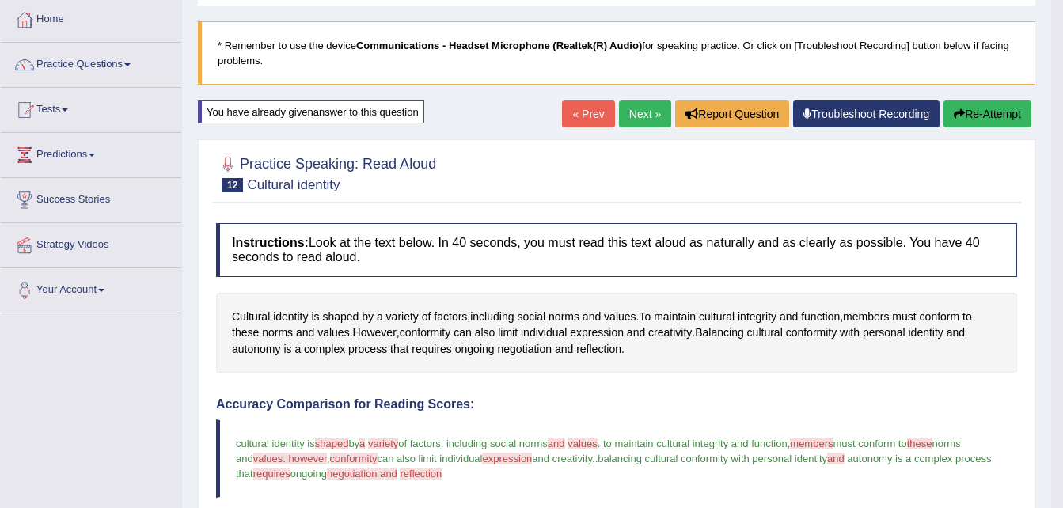
scroll to position [49, 0]
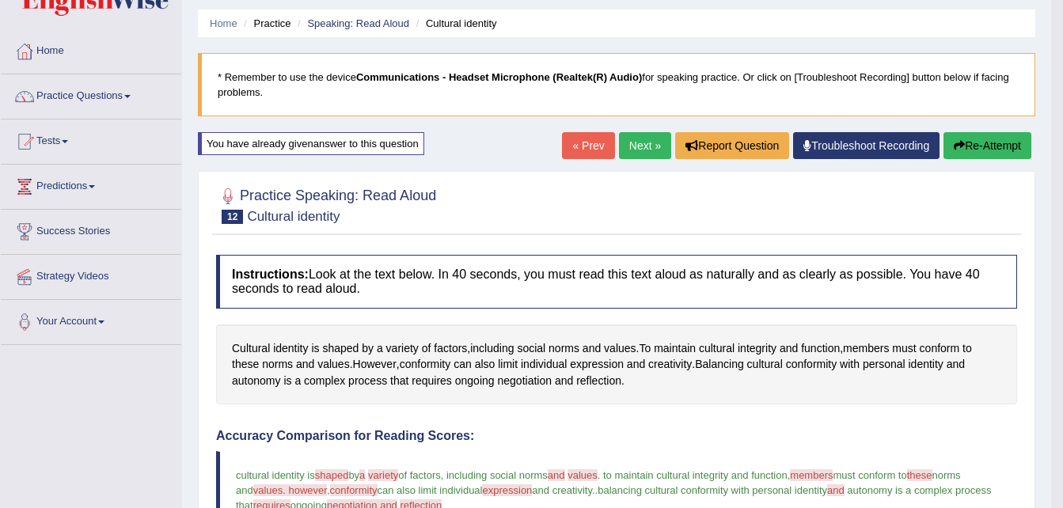
click at [639, 146] on link "Next »" at bounding box center [645, 145] width 52 height 27
